Goal: Transaction & Acquisition: Purchase product/service

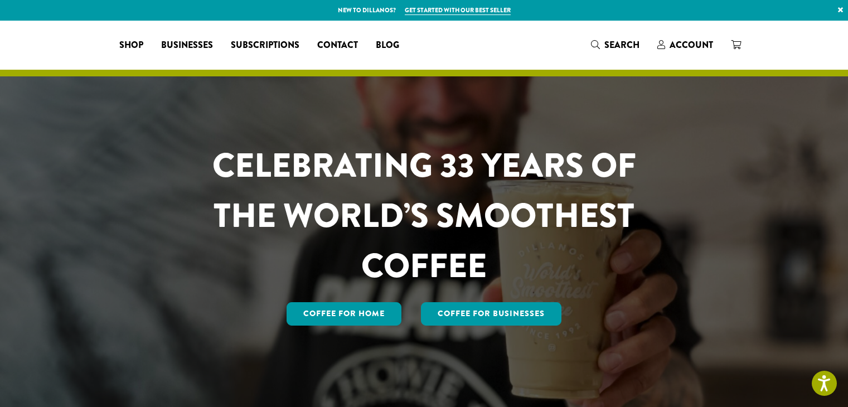
click at [689, 46] on span "Account" at bounding box center [690, 44] width 43 height 13
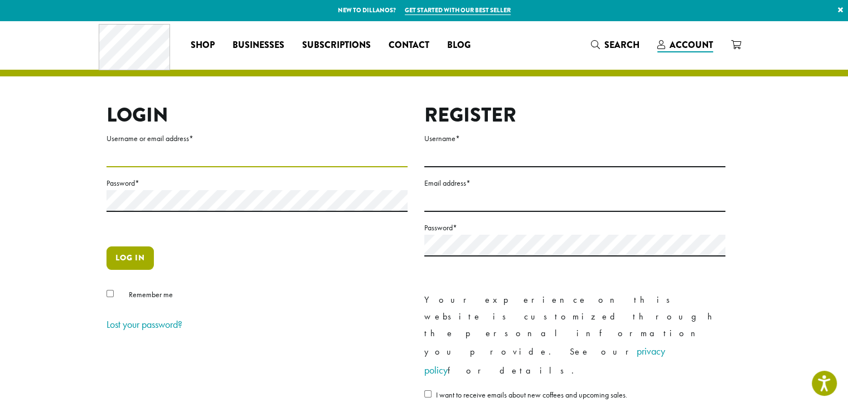
type input "**********"
click at [132, 255] on button "Log in" at bounding box center [129, 257] width 47 height 23
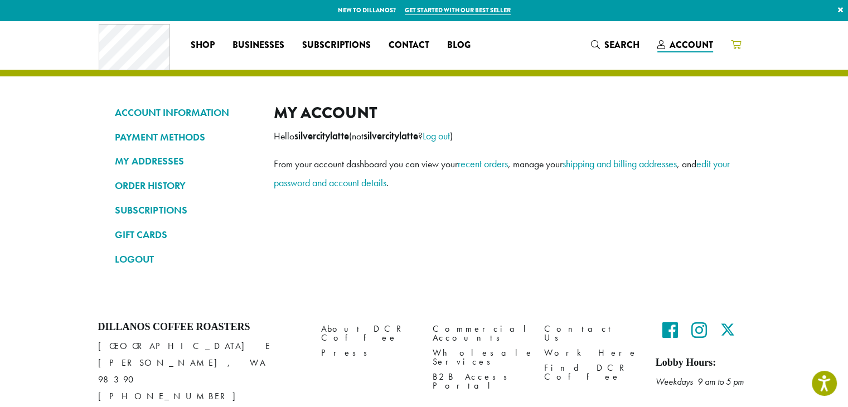
click at [736, 45] on icon at bounding box center [736, 44] width 10 height 9
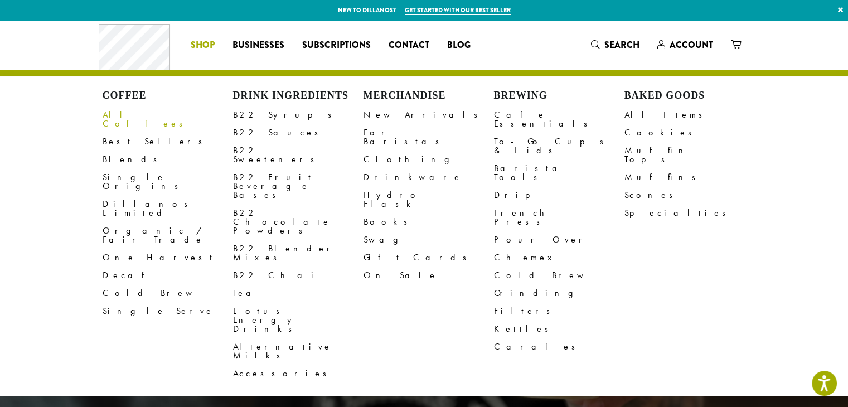
click at [132, 114] on link "All Coffees" at bounding box center [168, 119] width 130 height 27
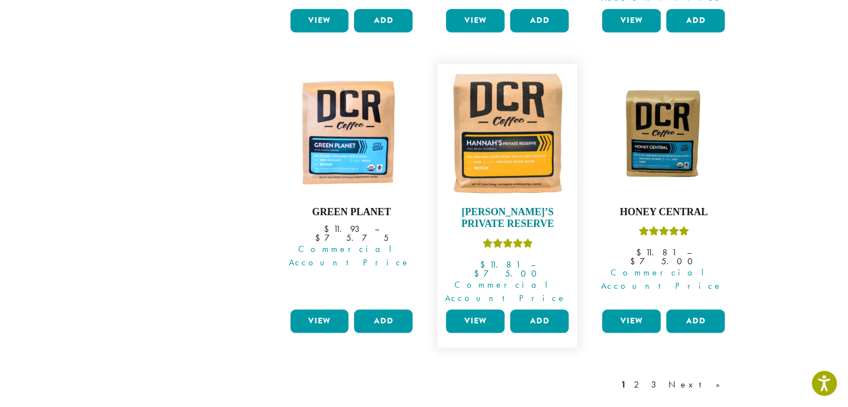
scroll to position [1104, 0]
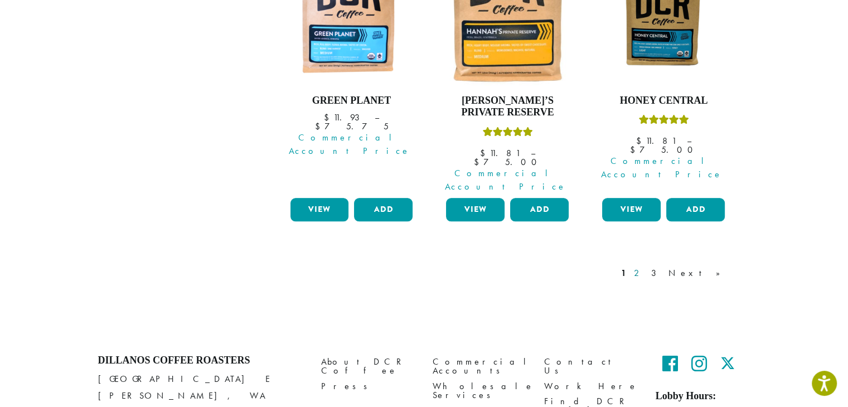
click at [645, 266] on link "2" at bounding box center [638, 272] width 14 height 13
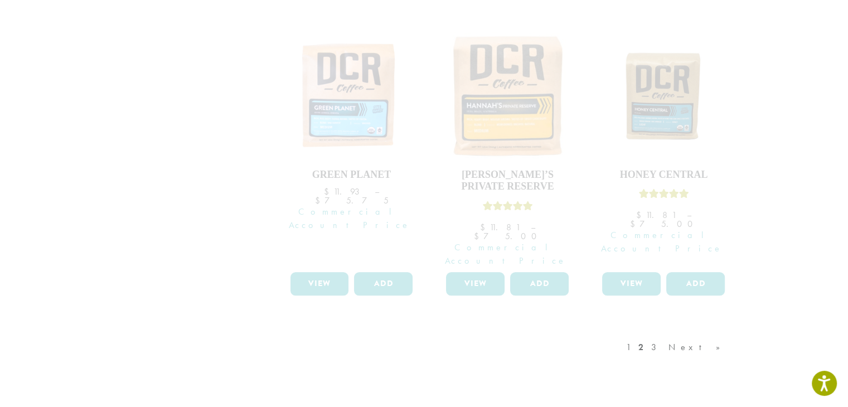
scroll to position [881, 0]
